Goal: Obtain resource: Download file/media

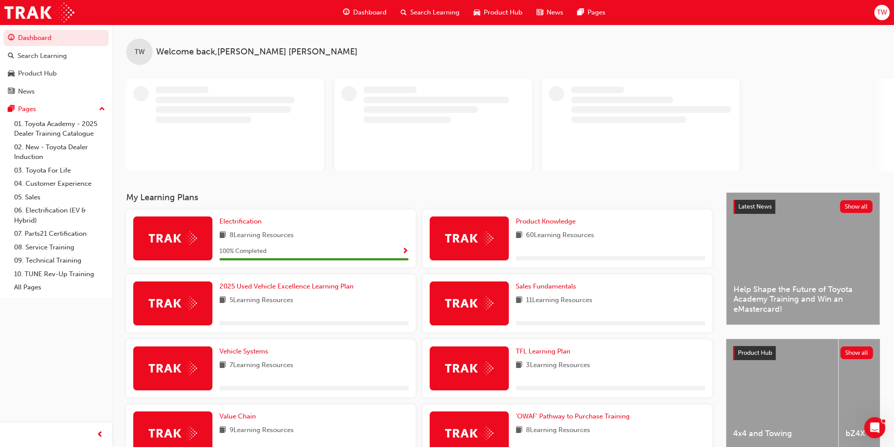
click at [498, 10] on span "Product Hub" at bounding box center [502, 12] width 39 height 10
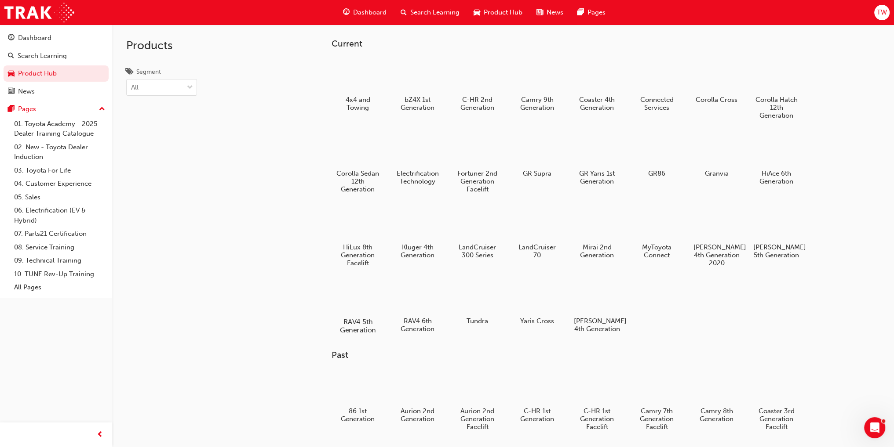
click at [358, 300] on div at bounding box center [357, 296] width 49 height 35
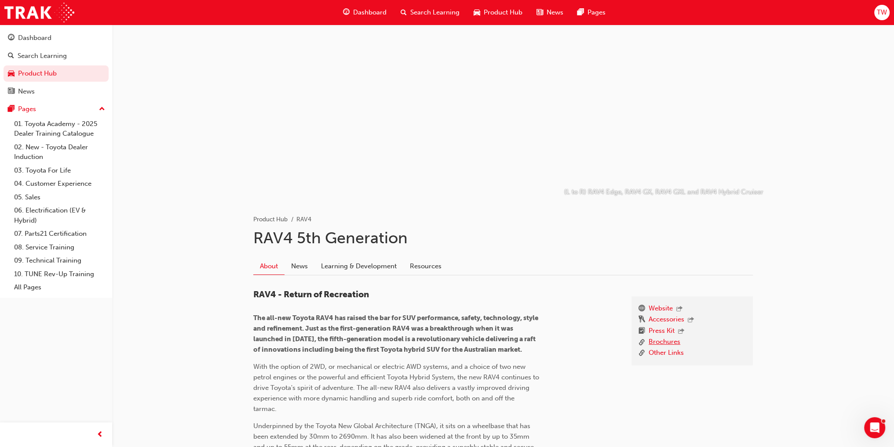
click at [661, 338] on link "Brochures" at bounding box center [664, 342] width 32 height 11
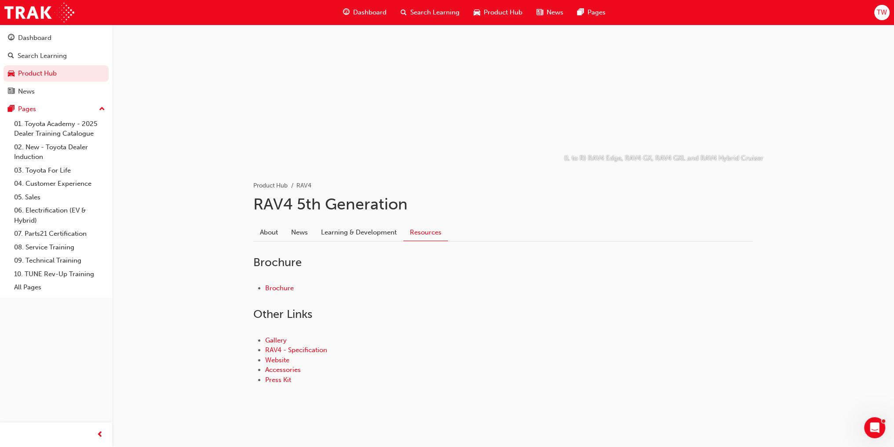
scroll to position [35, 0]
click at [280, 287] on link "Brochure" at bounding box center [279, 287] width 29 height 8
